Goal: Task Accomplishment & Management: Manage account settings

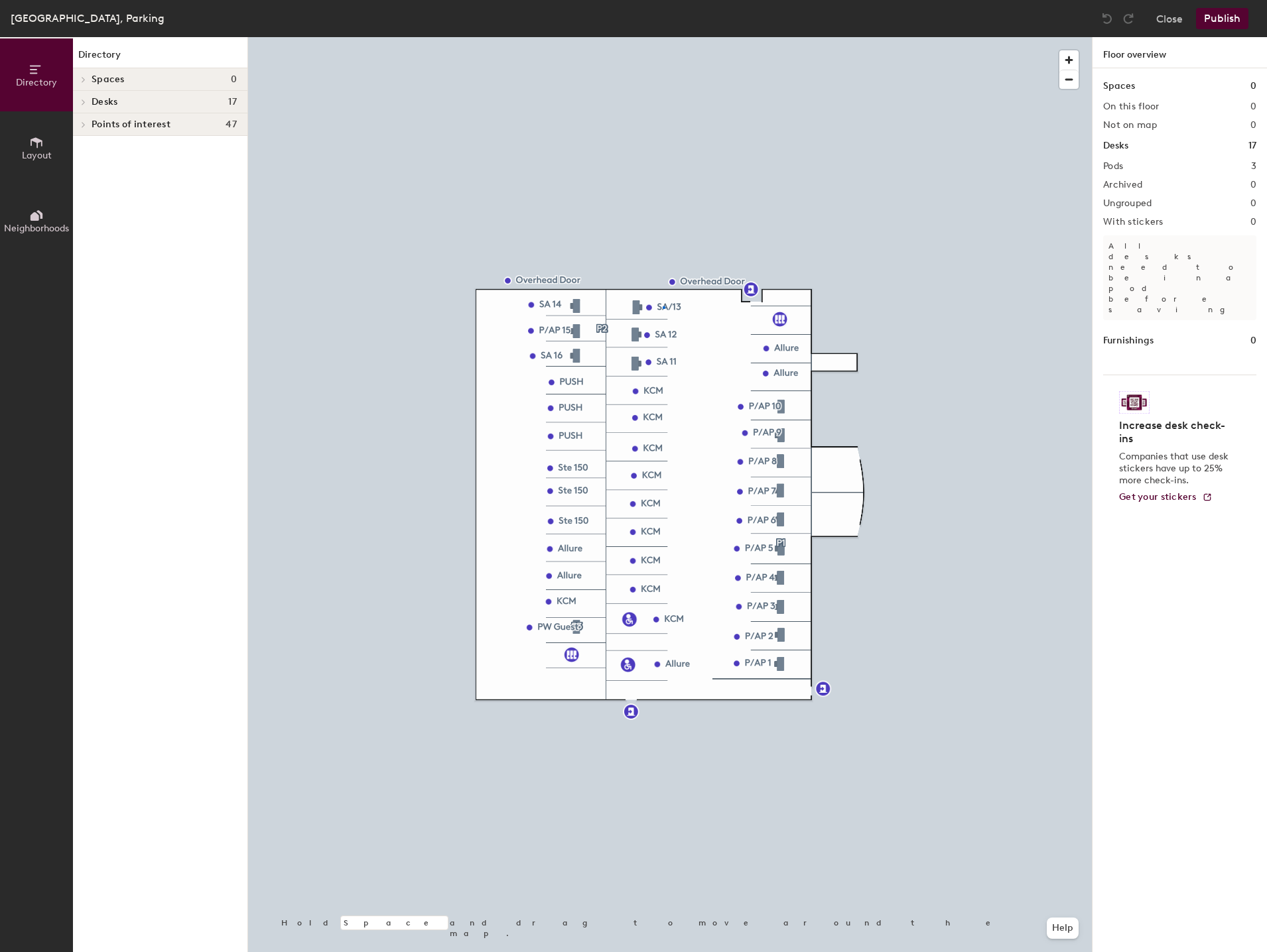
click at [663, 37] on div at bounding box center [670, 37] width 844 height 0
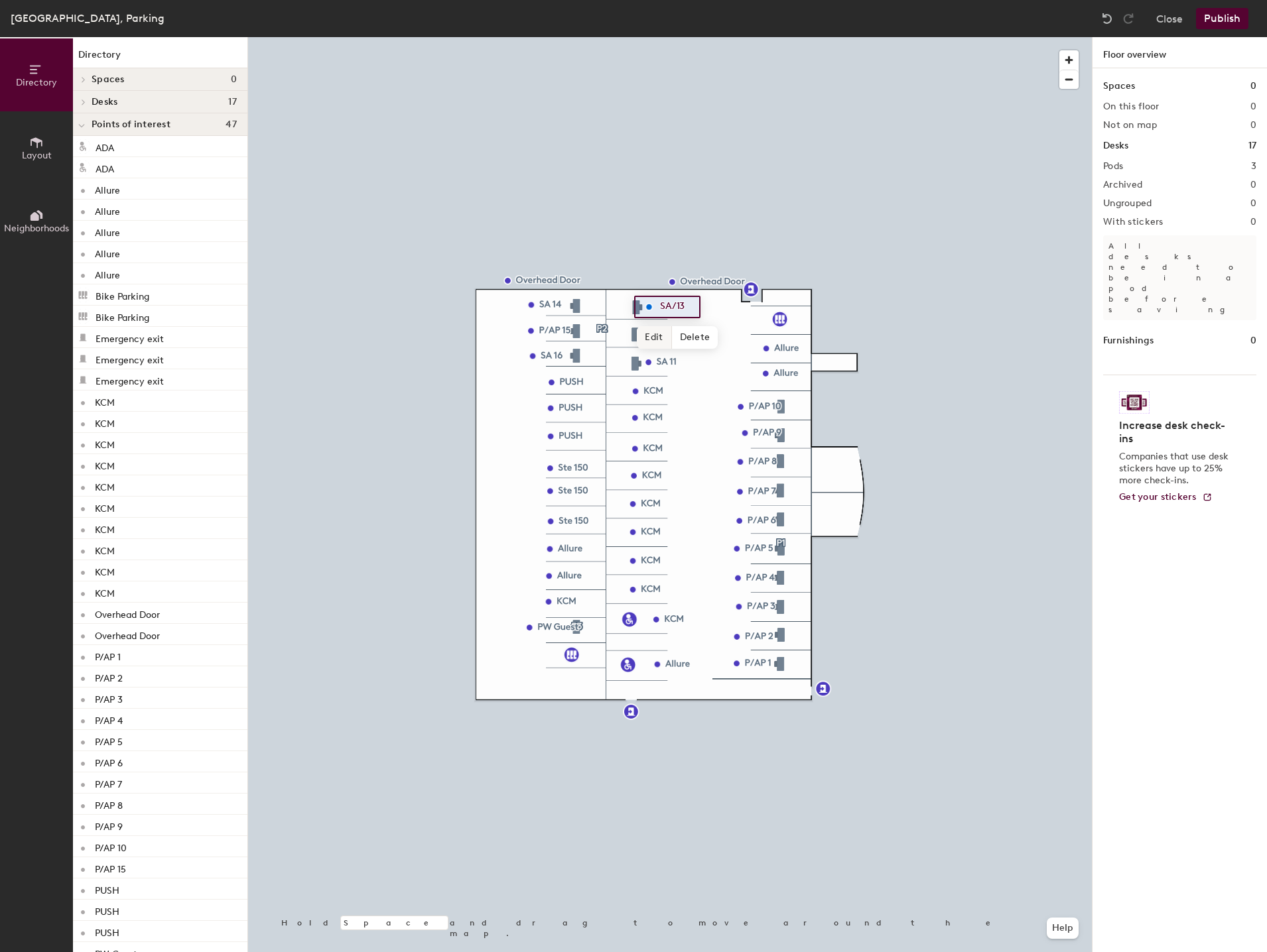
click at [655, 337] on span "Edit" at bounding box center [654, 337] width 34 height 23
click at [688, 307] on input "SA/13" at bounding box center [678, 306] width 42 height 18
click at [674, 303] on input "SA/13" at bounding box center [678, 306] width 42 height 18
type input "A/SA 13"
click at [666, 330] on span "Done" at bounding box center [672, 337] width 40 height 23
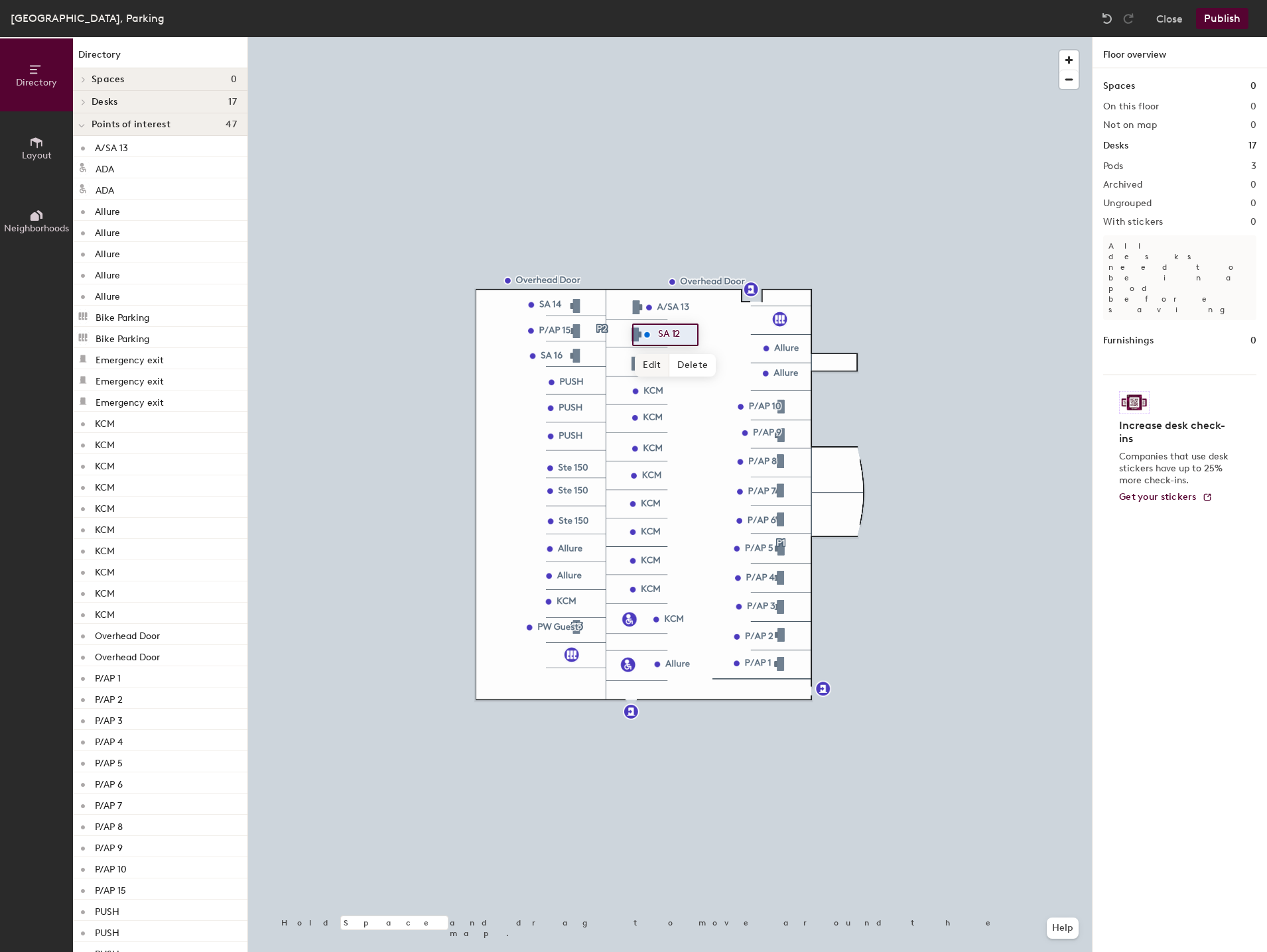
click at [650, 363] on span "Edit" at bounding box center [652, 365] width 34 height 23
click at [659, 329] on input "SA 12" at bounding box center [676, 334] width 42 height 18
type input "A/SA 12"
click at [688, 37] on div at bounding box center [670, 37] width 844 height 0
click at [647, 387] on span "Edit" at bounding box center [655, 392] width 34 height 23
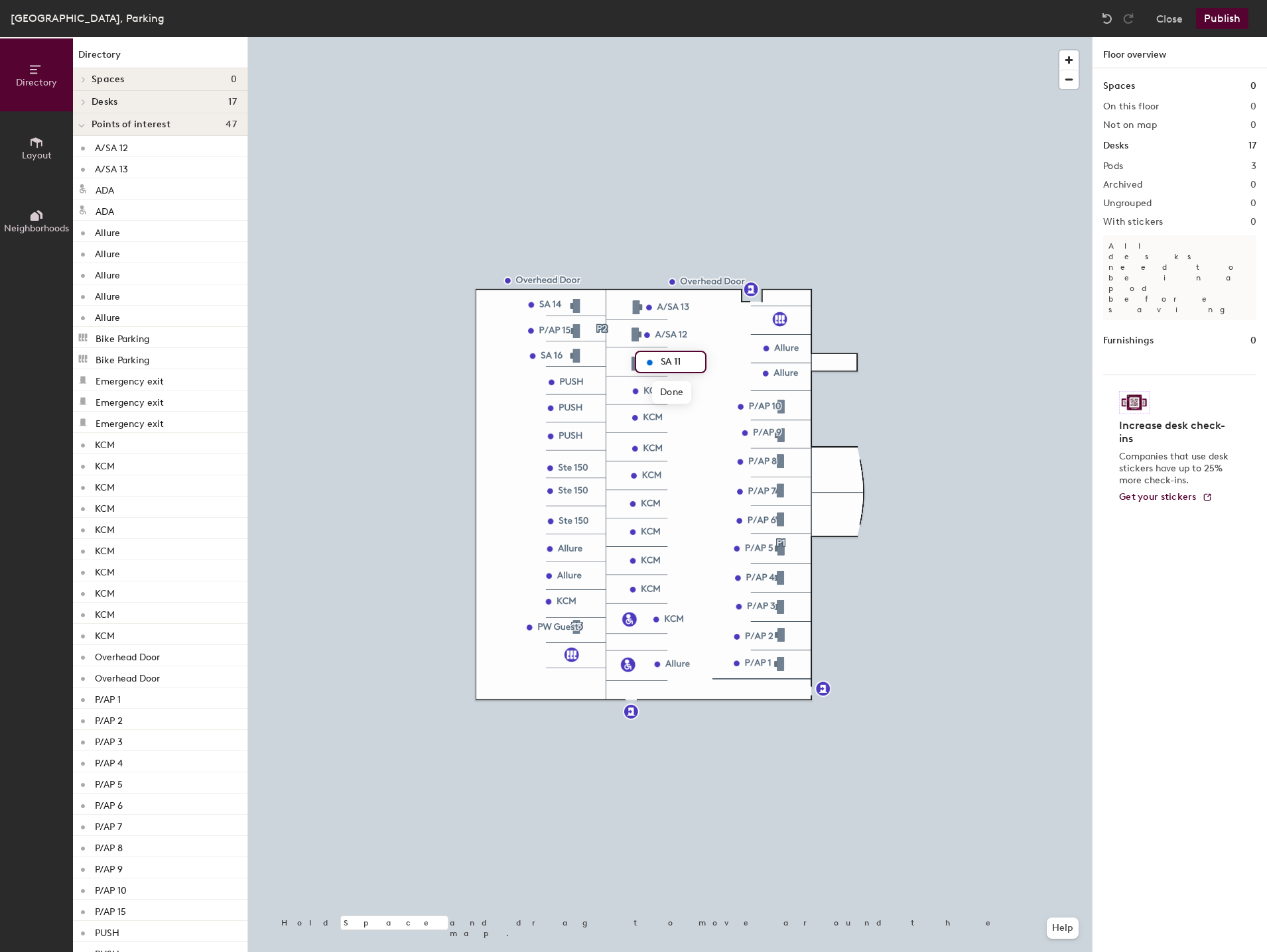
click at [661, 360] on input "SA 11" at bounding box center [679, 361] width 42 height 18
type input "A/SA 11"
click at [534, 333] on span "Edit" at bounding box center [536, 335] width 34 height 23
click at [544, 301] on input "SA 14" at bounding box center [560, 304] width 42 height 18
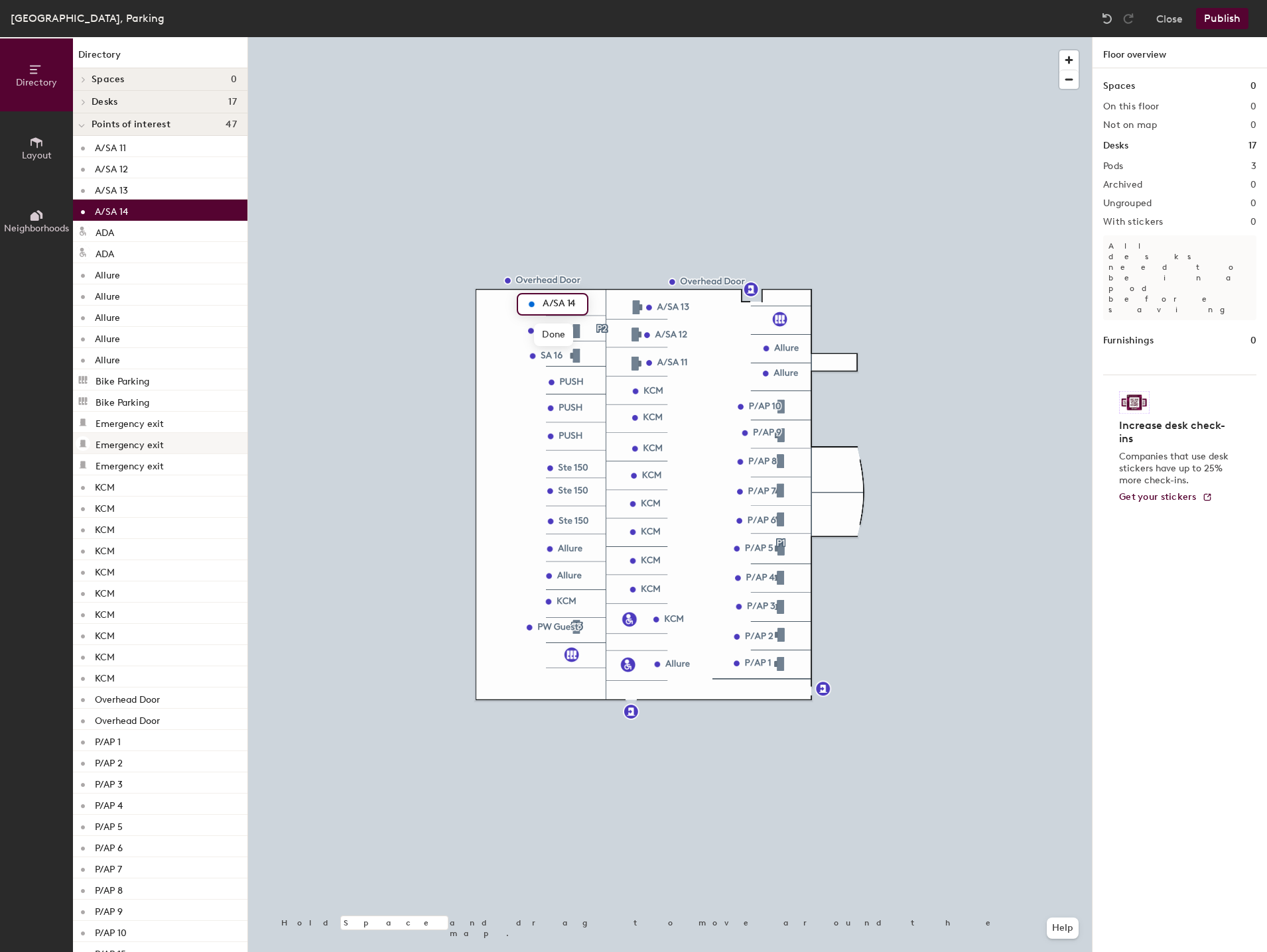
type input "A/SA 14"
click at [544, 37] on div at bounding box center [670, 37] width 844 height 0
click at [533, 382] on span "Edit" at bounding box center [538, 385] width 34 height 23
click at [545, 352] on input "SA 16" at bounding box center [562, 355] width 42 height 18
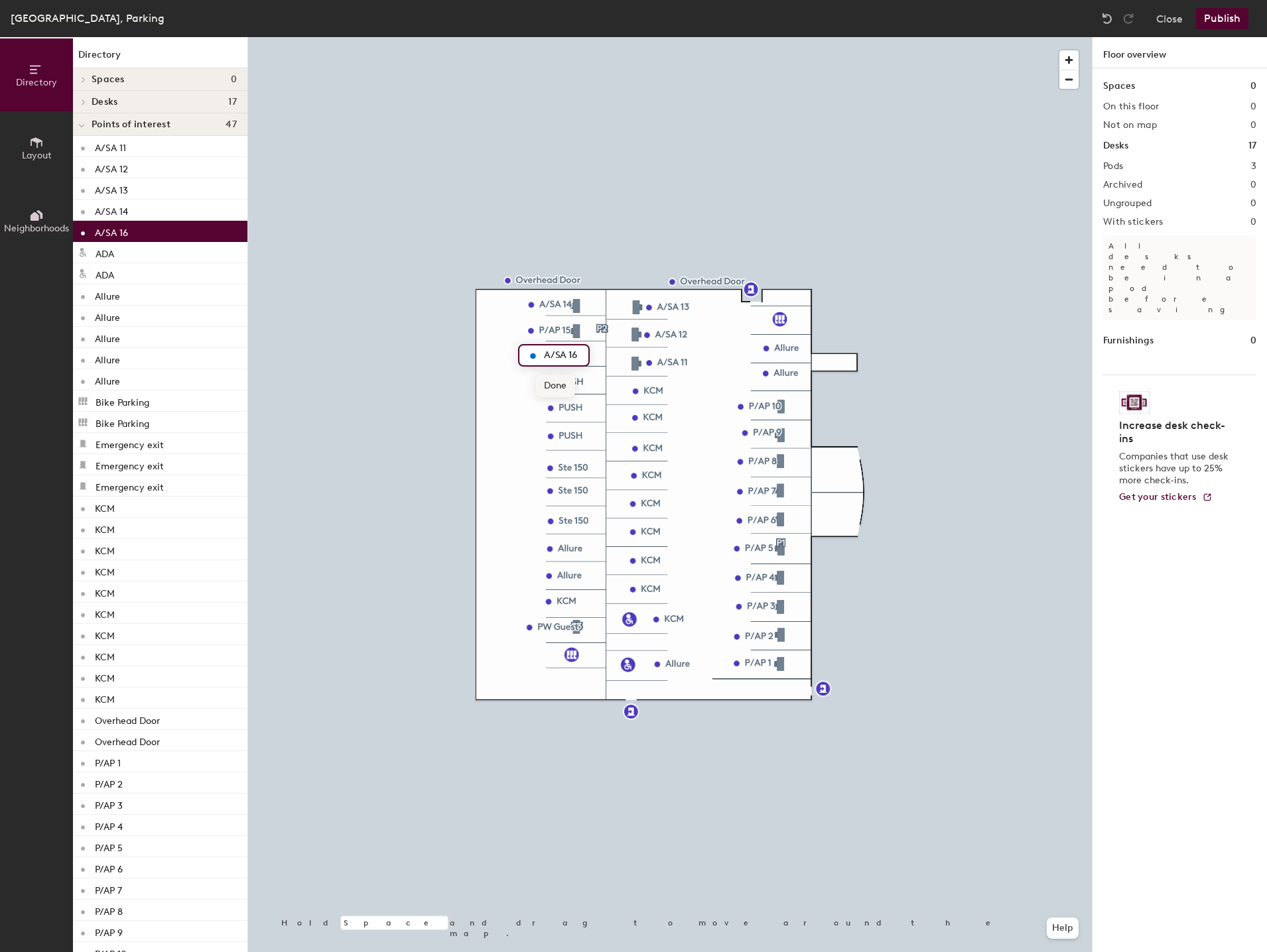
type input "A/SA 16"
click at [1173, 21] on button "Close" at bounding box center [1170, 18] width 26 height 21
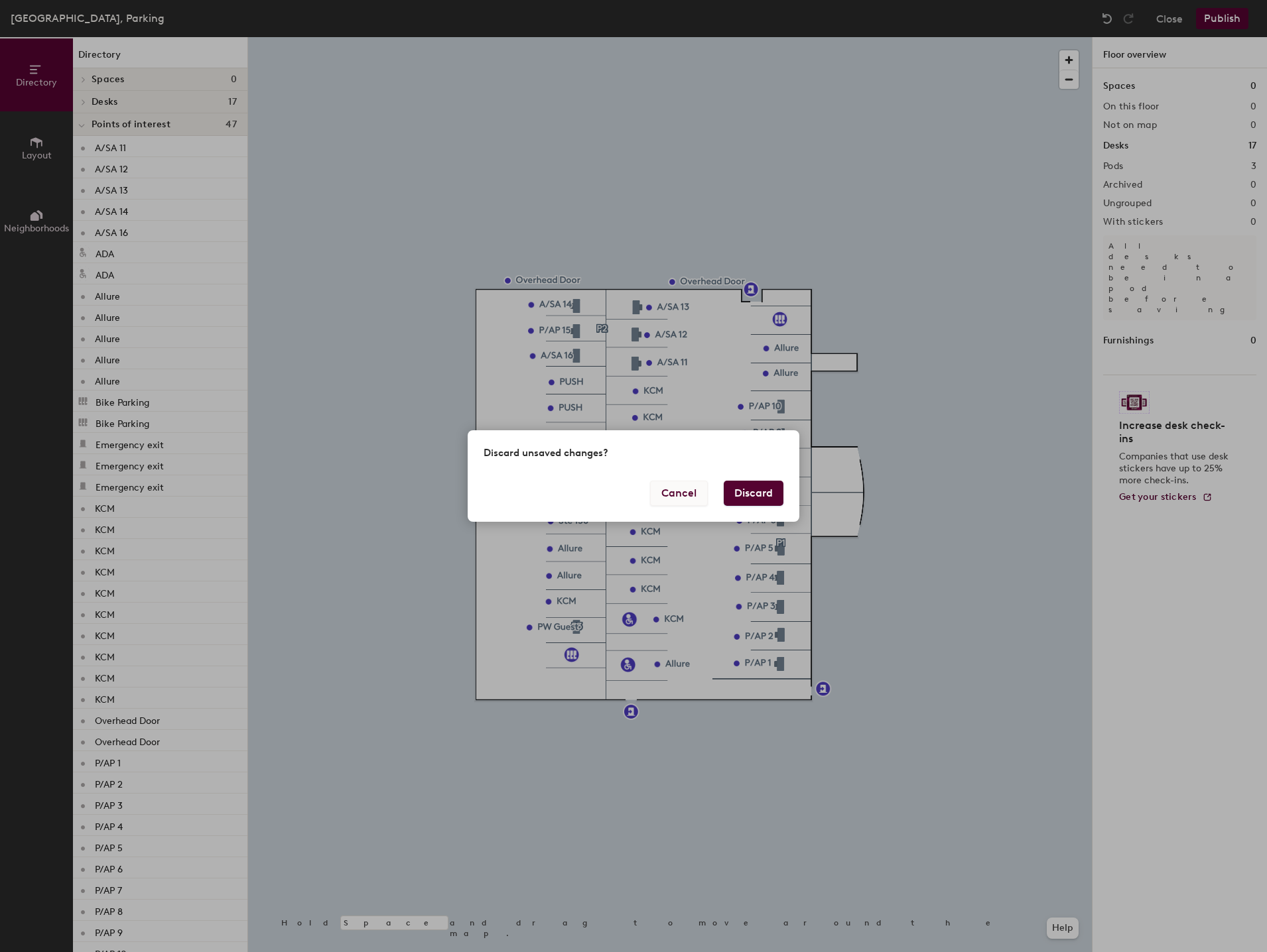
click at [677, 490] on button "Cancel" at bounding box center [679, 494] width 58 height 25
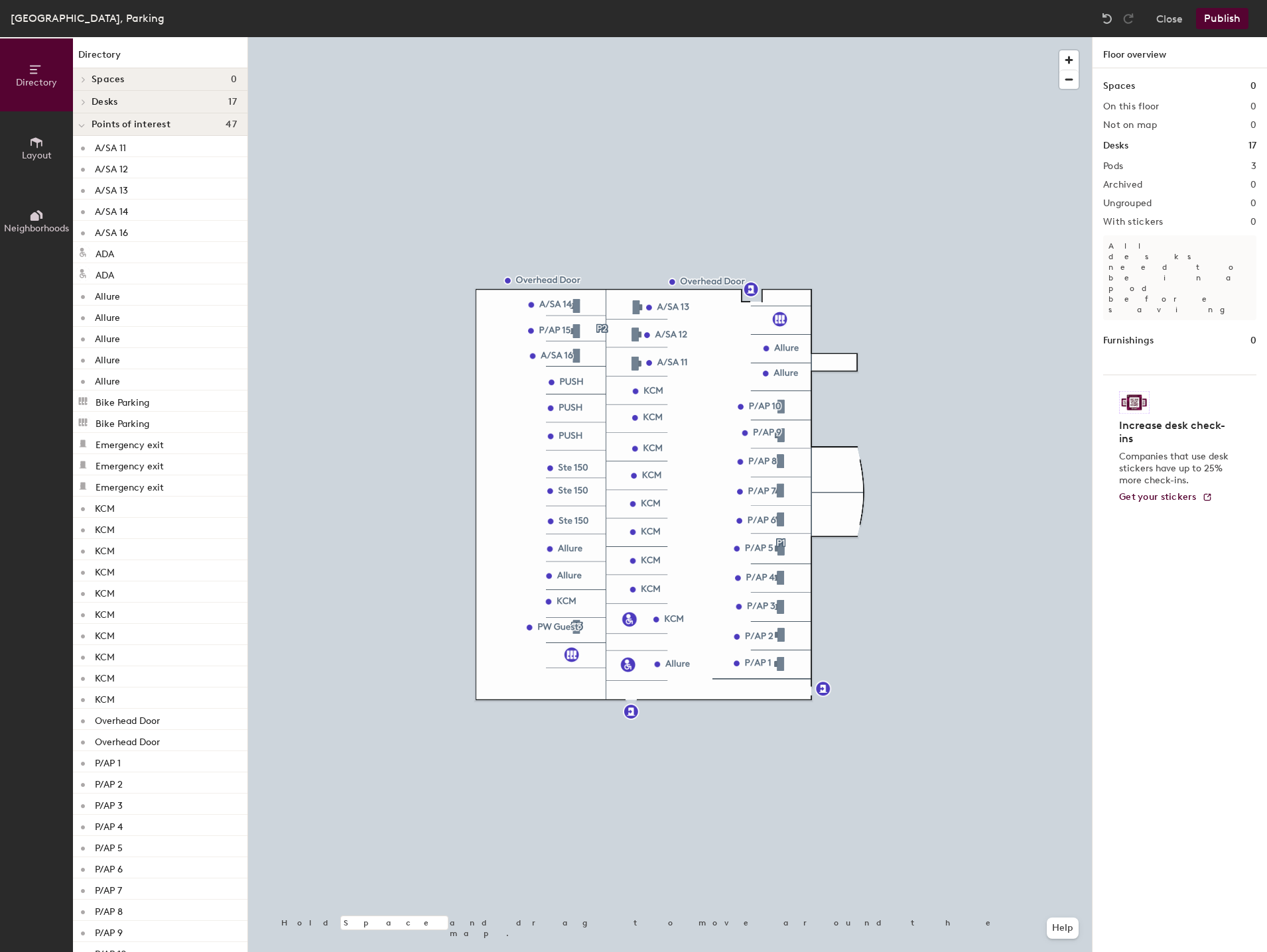
click at [1235, 22] on button "Publish" at bounding box center [1222, 18] width 53 height 21
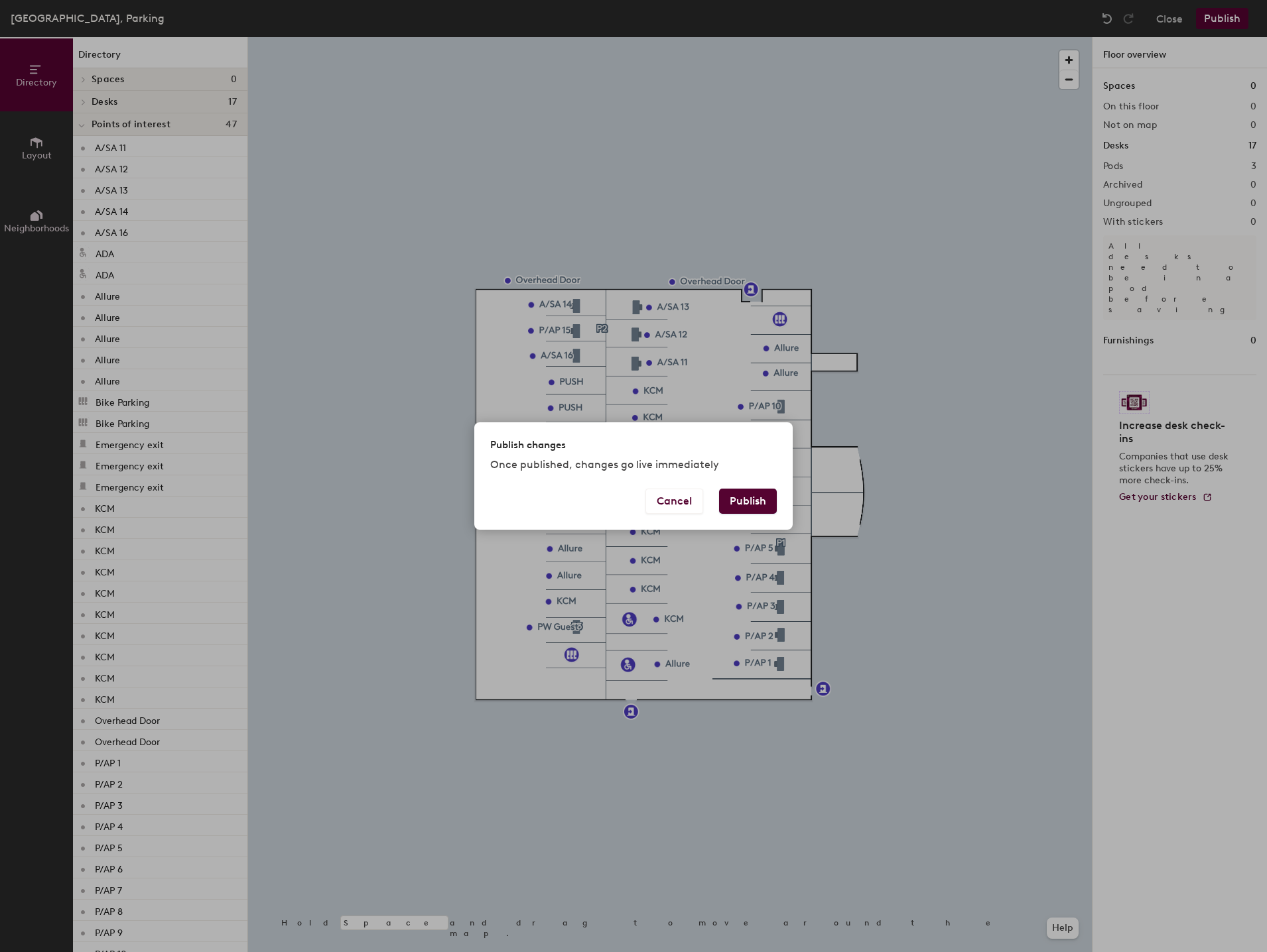
click at [748, 502] on button "Publish" at bounding box center [748, 501] width 58 height 25
